Goal: Register for event/course

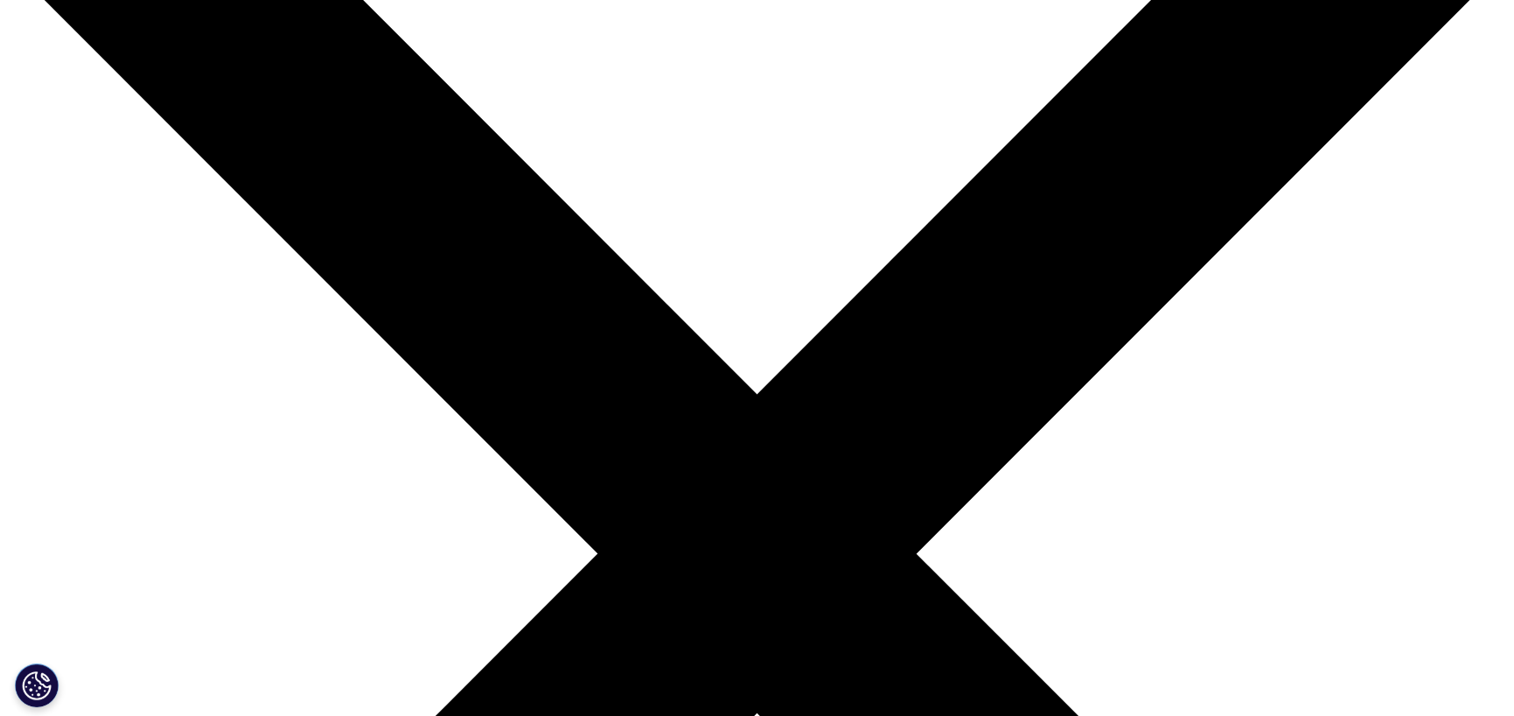
scroll to position [218, 0]
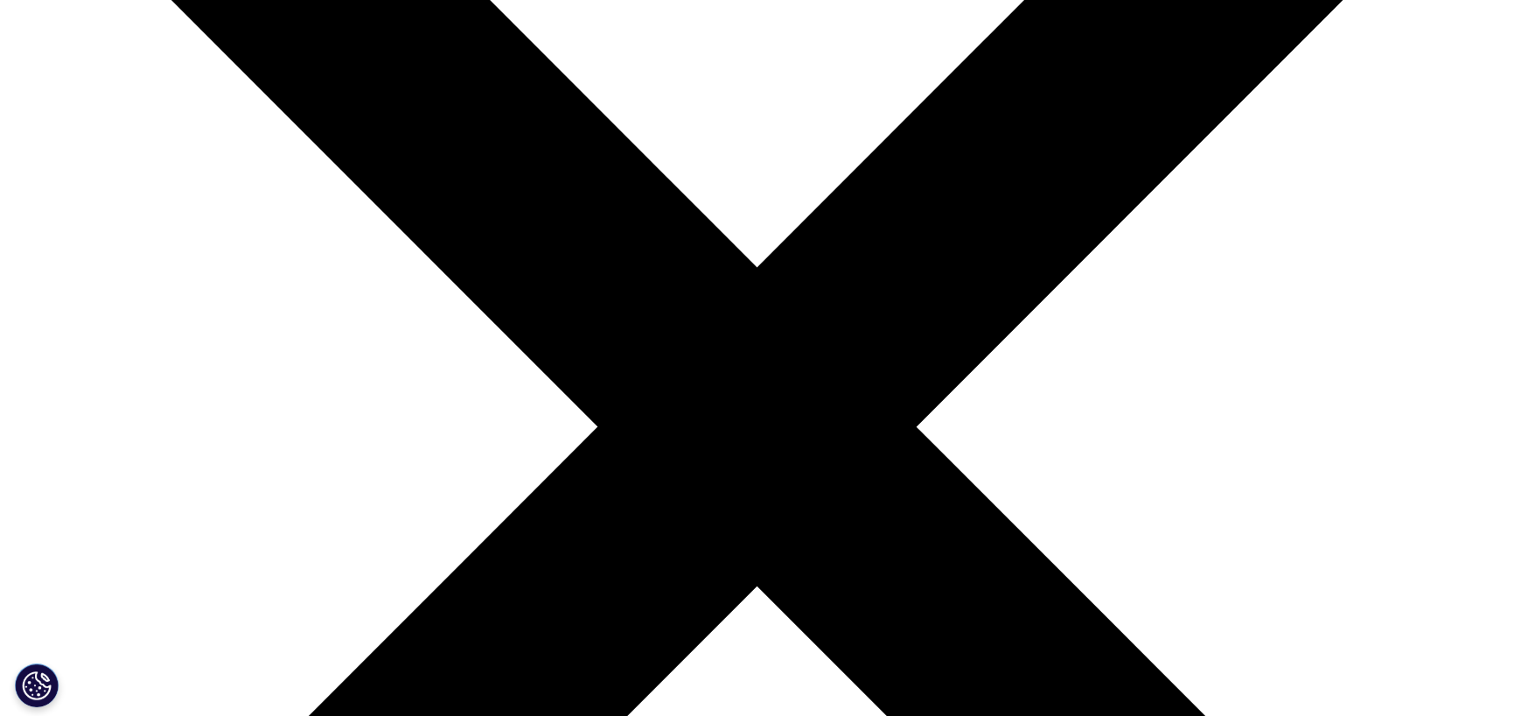
scroll to position [350, 0]
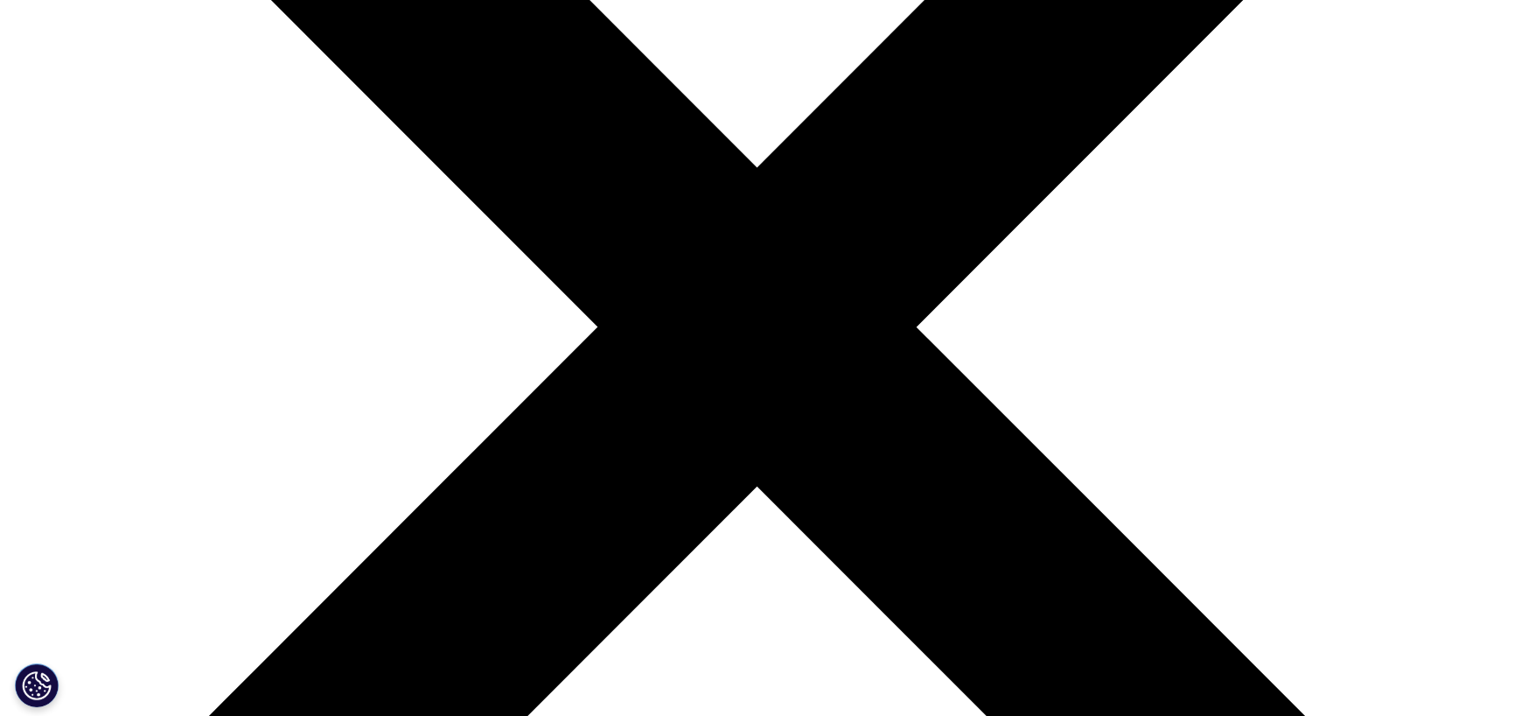
scroll to position [450, 0]
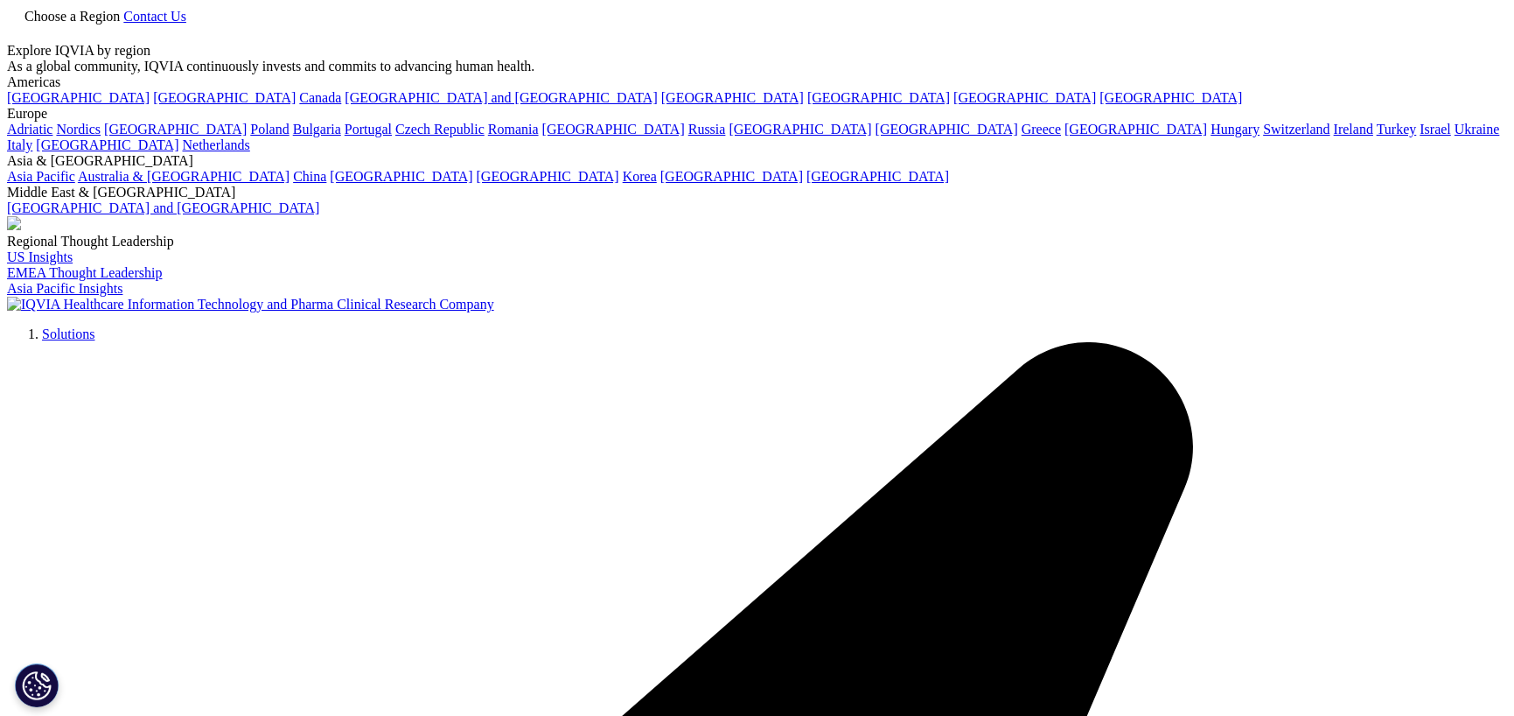
click at [186, 24] on span "Contact Us" at bounding box center [154, 16] width 63 height 15
